Goal: Task Accomplishment & Management: Manage account settings

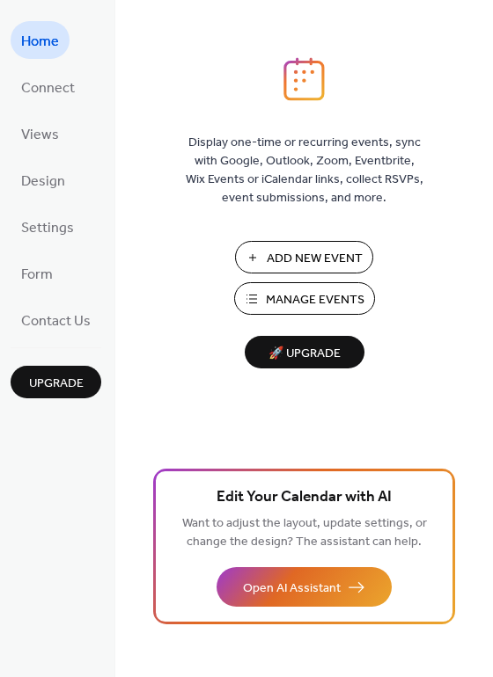
click at [276, 301] on span "Manage Events" at bounding box center [315, 300] width 99 height 18
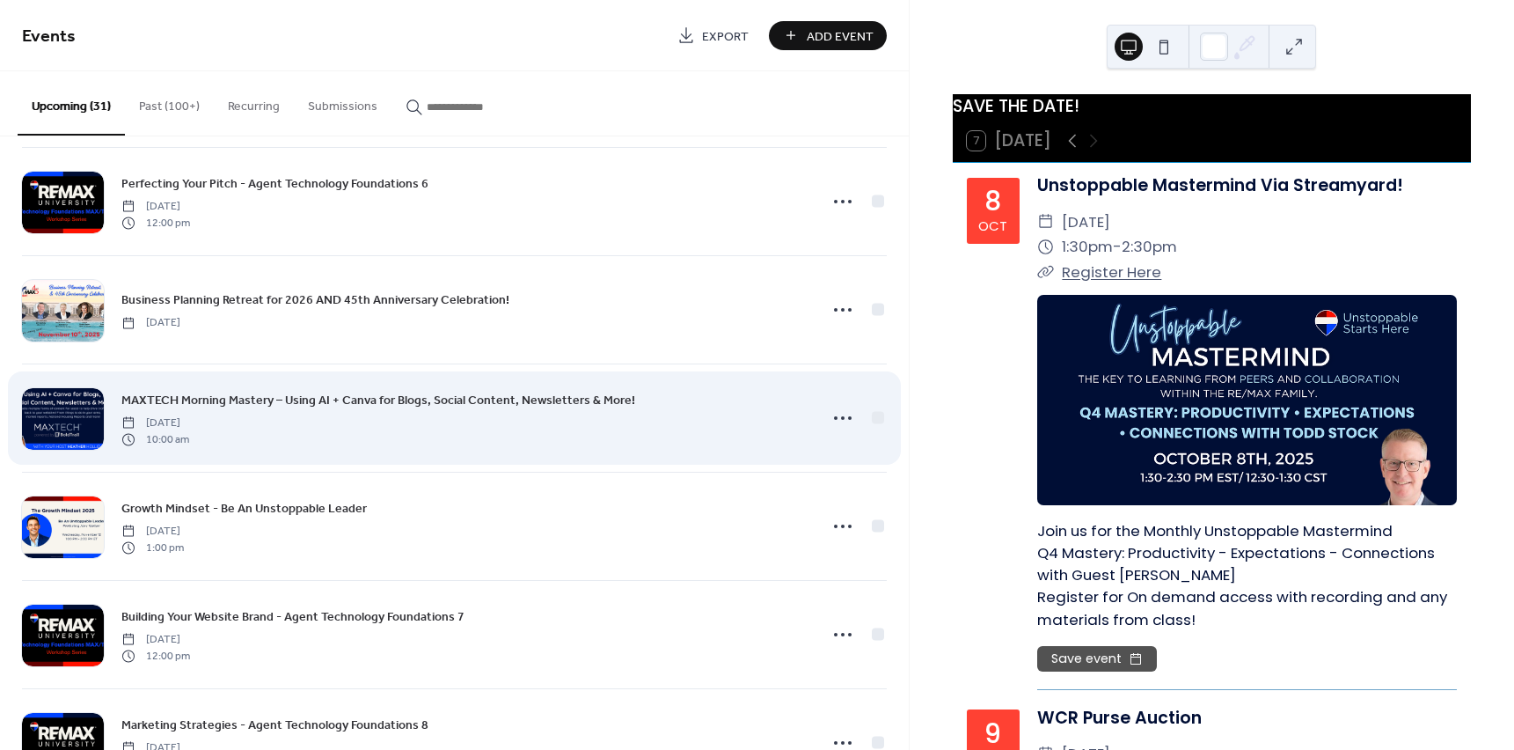
scroll to position [2375, 0]
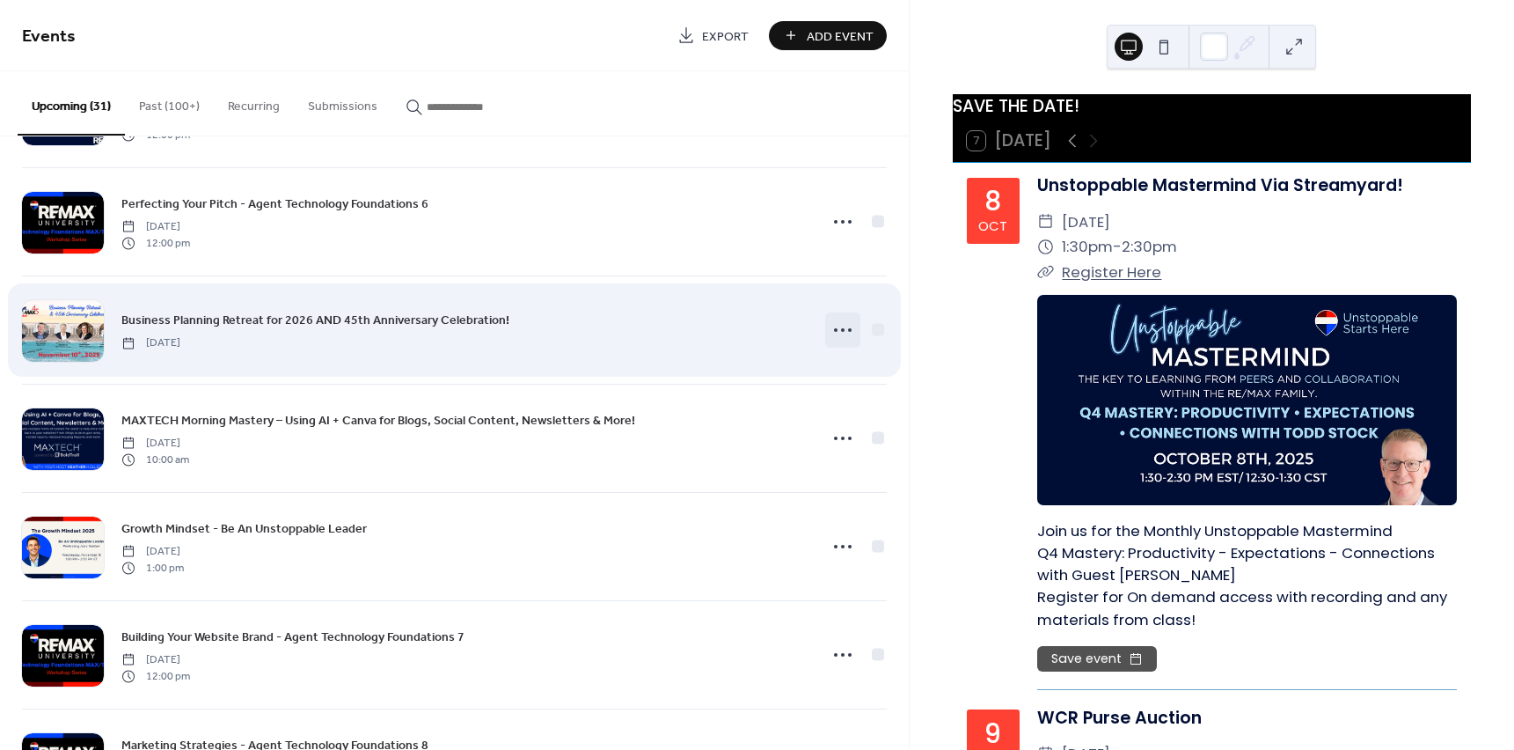
click at [848, 330] on circle at bounding box center [850, 330] width 4 height 4
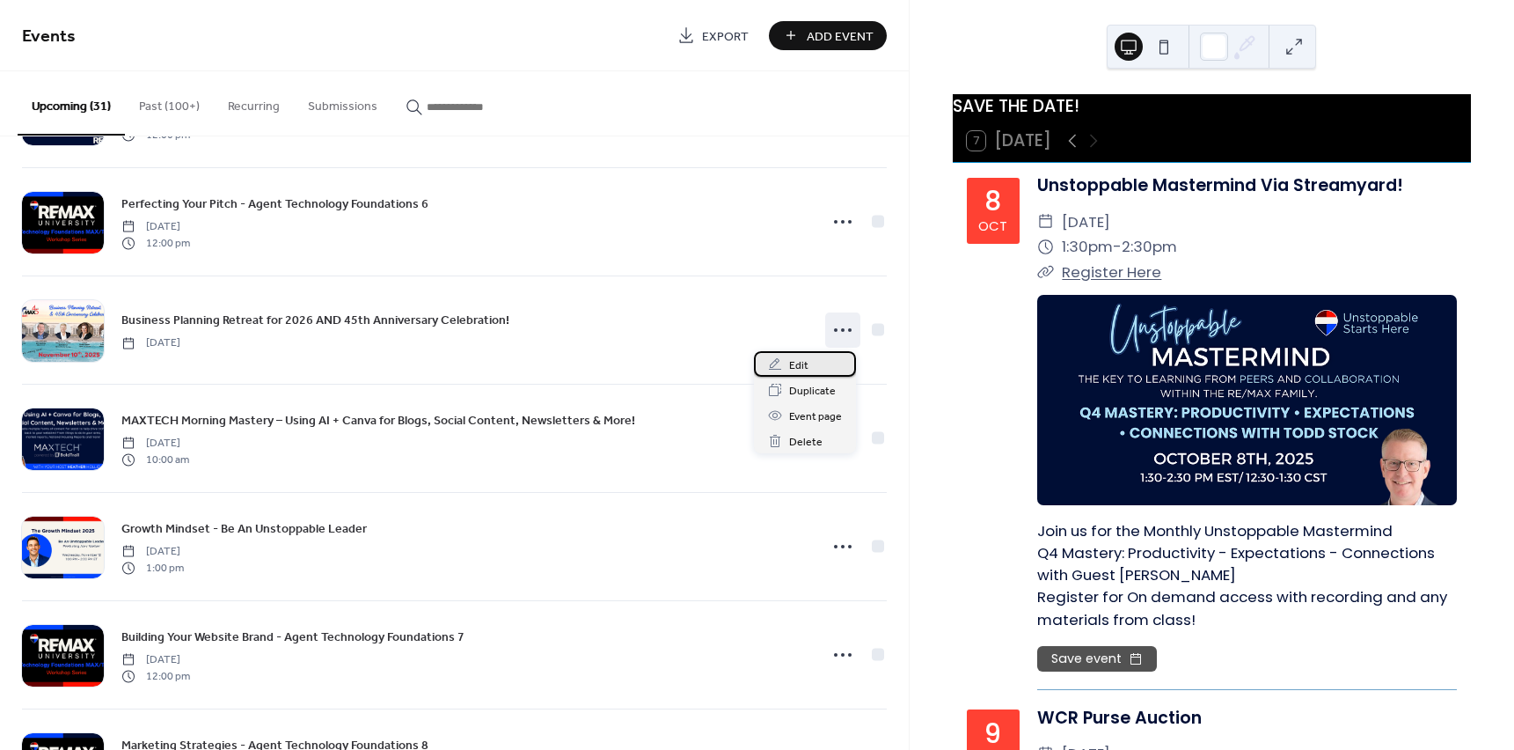
click at [803, 368] on span "Edit" at bounding box center [798, 365] width 19 height 18
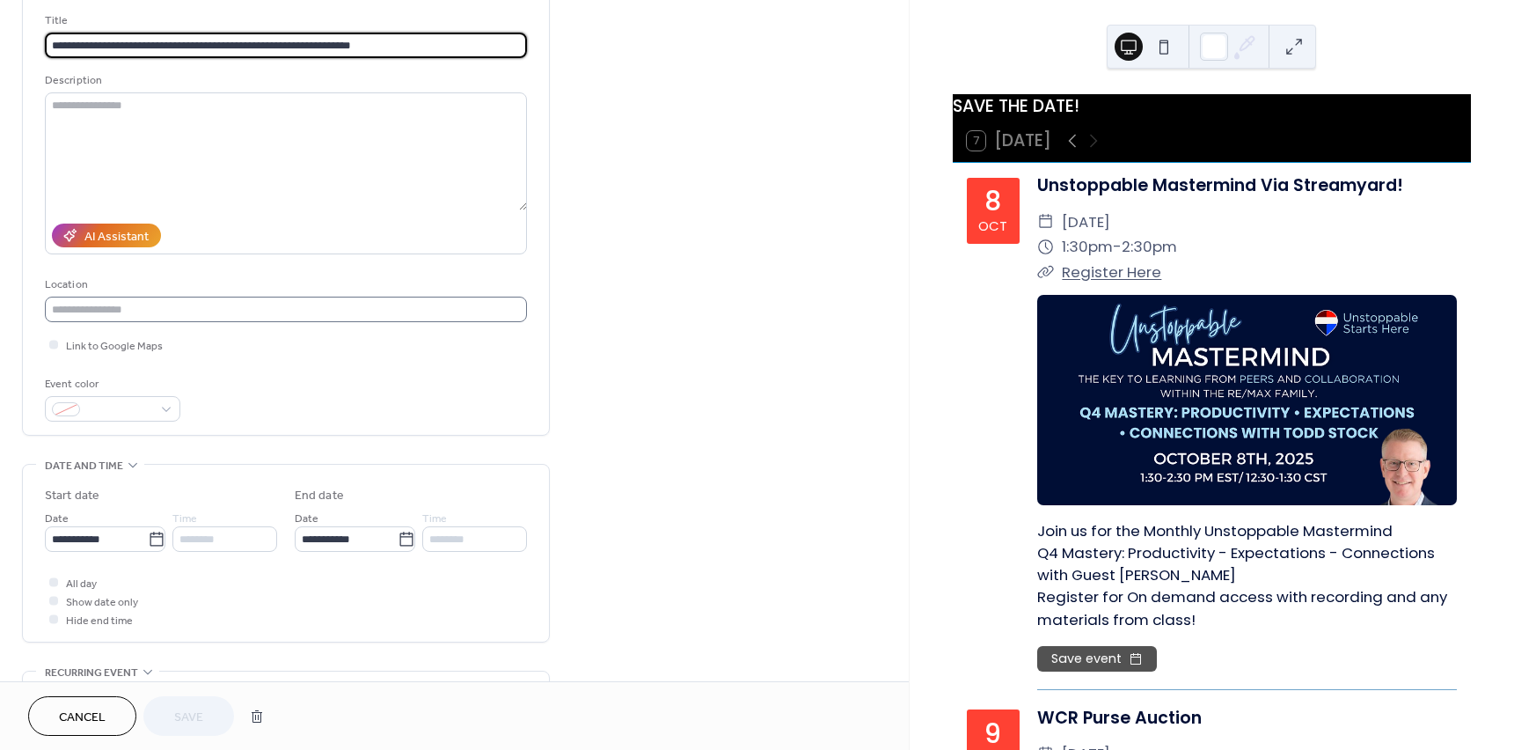
scroll to position [352, 0]
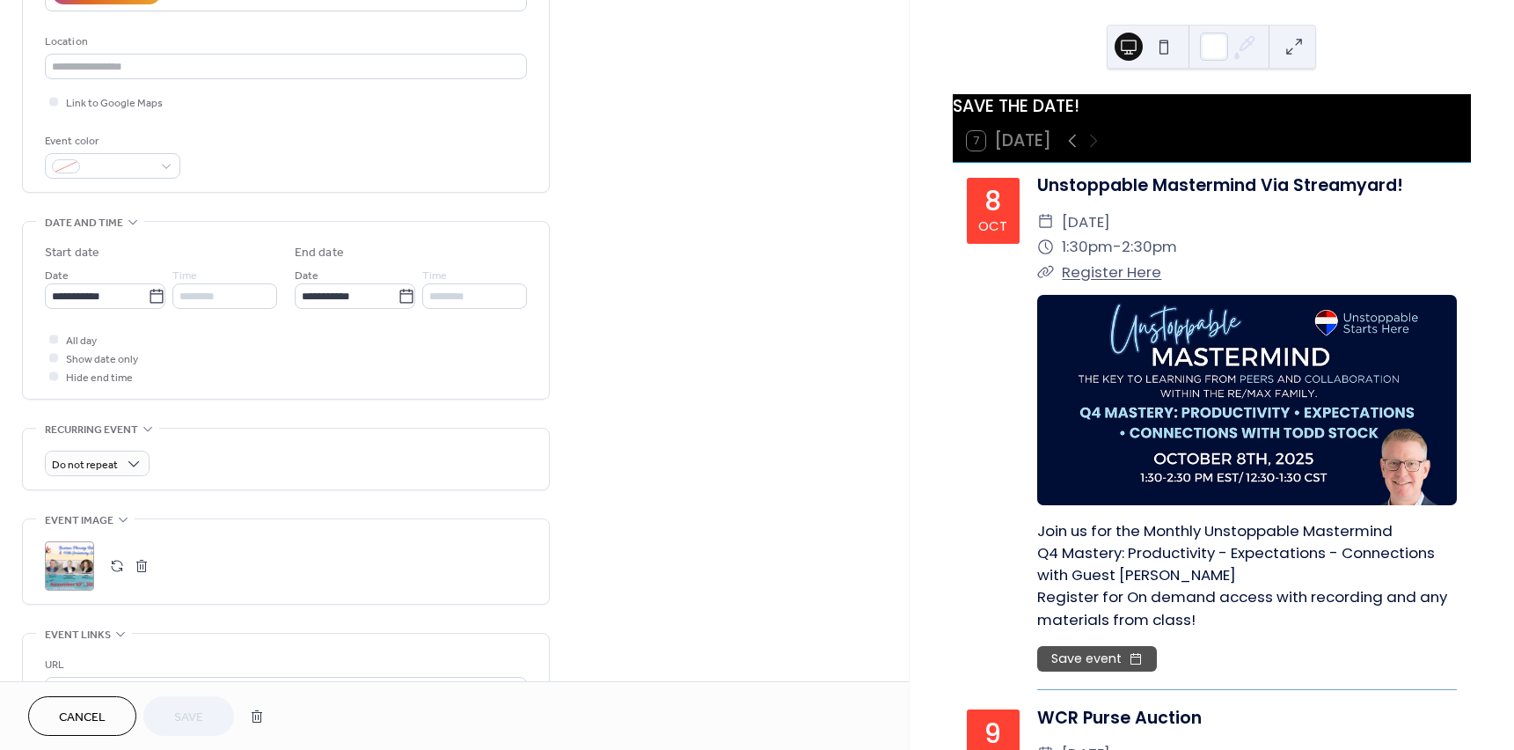
click at [139, 565] on button "button" at bounding box center [141, 565] width 25 height 25
click at [113, 561] on button "button" at bounding box center [117, 565] width 25 height 25
click at [194, 709] on span "Save" at bounding box center [188, 717] width 29 height 18
